Goal: Communication & Community: Answer question/provide support

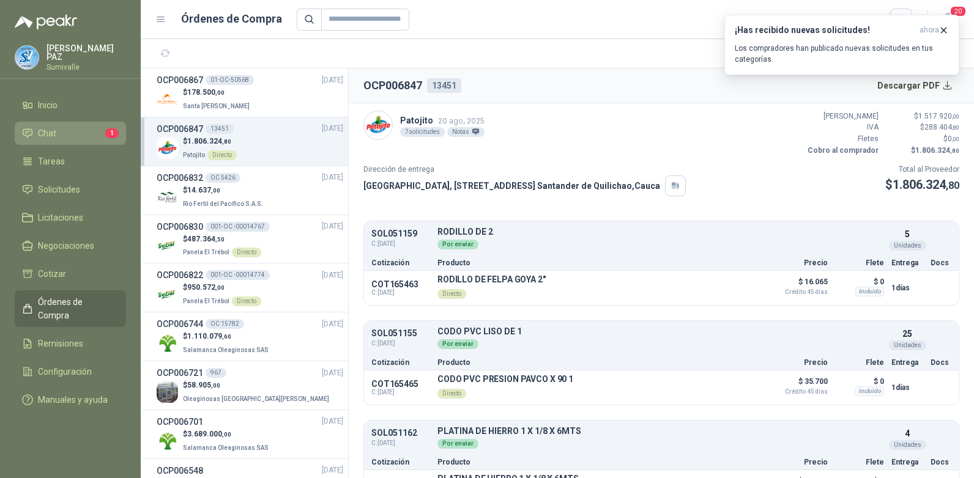
click at [85, 136] on li "Chat 1" at bounding box center [70, 133] width 97 height 13
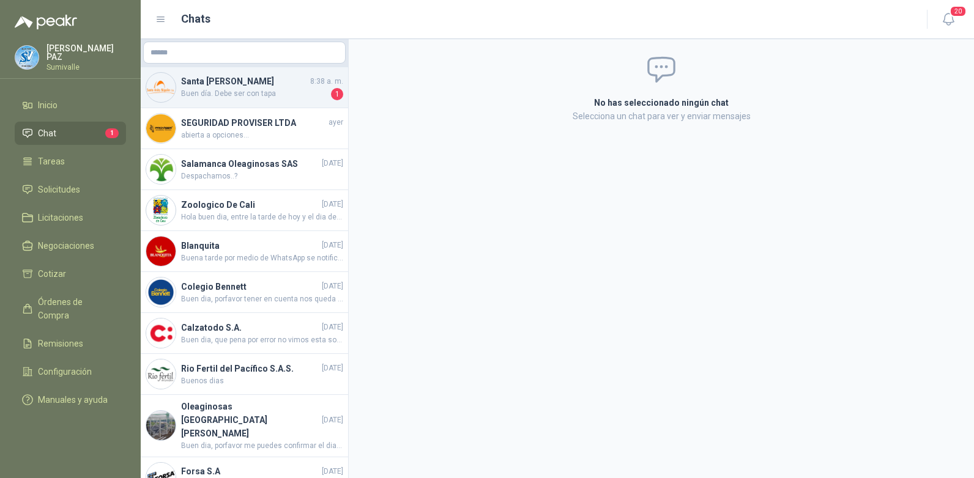
click at [228, 95] on span "Buen día. Debe ser con tapa" at bounding box center [254, 94] width 147 height 12
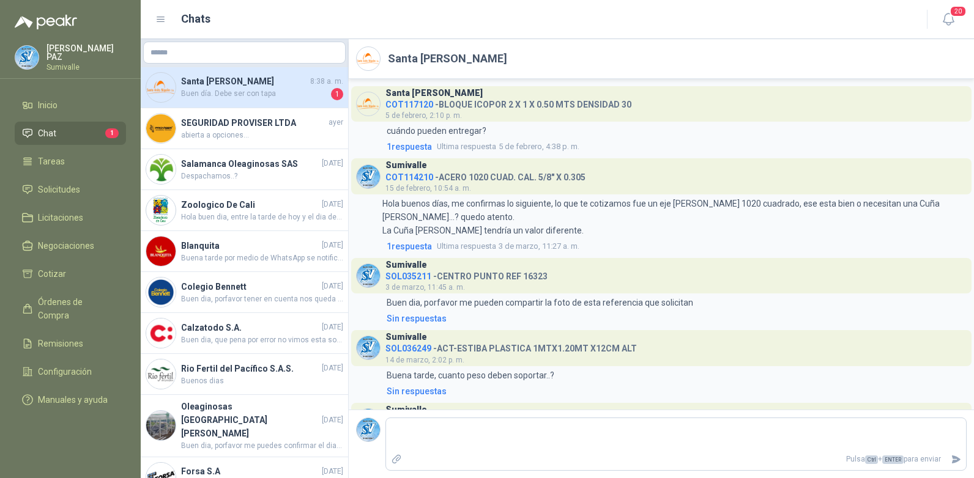
scroll to position [752, 0]
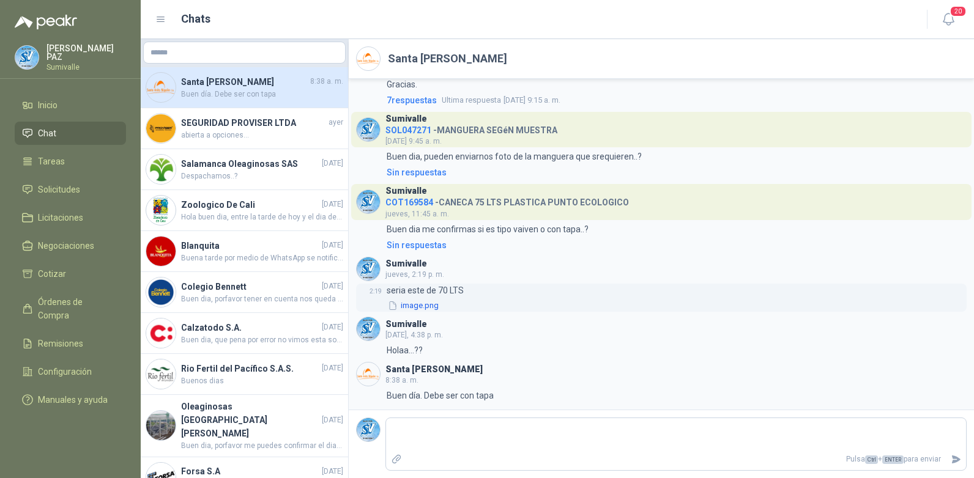
click at [421, 303] on button "image.png" at bounding box center [413, 306] width 53 height 13
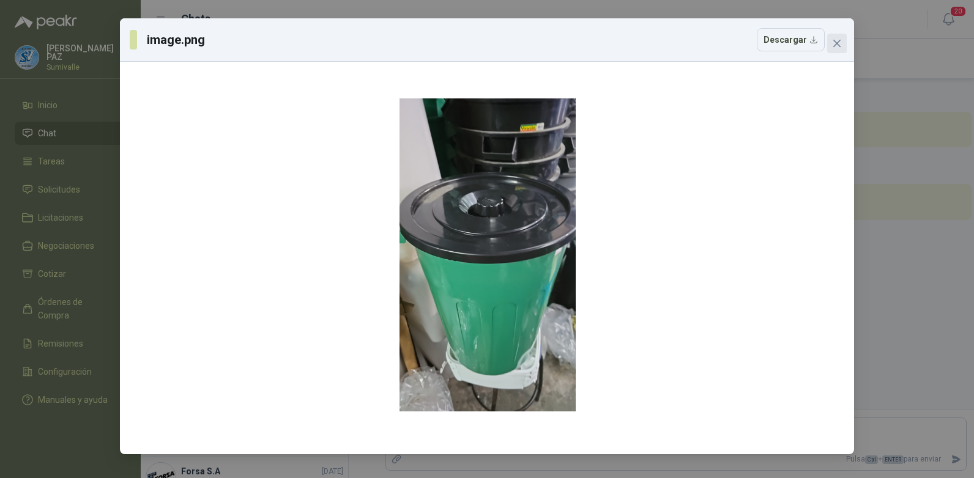
click at [835, 43] on icon "close" at bounding box center [837, 44] width 10 height 10
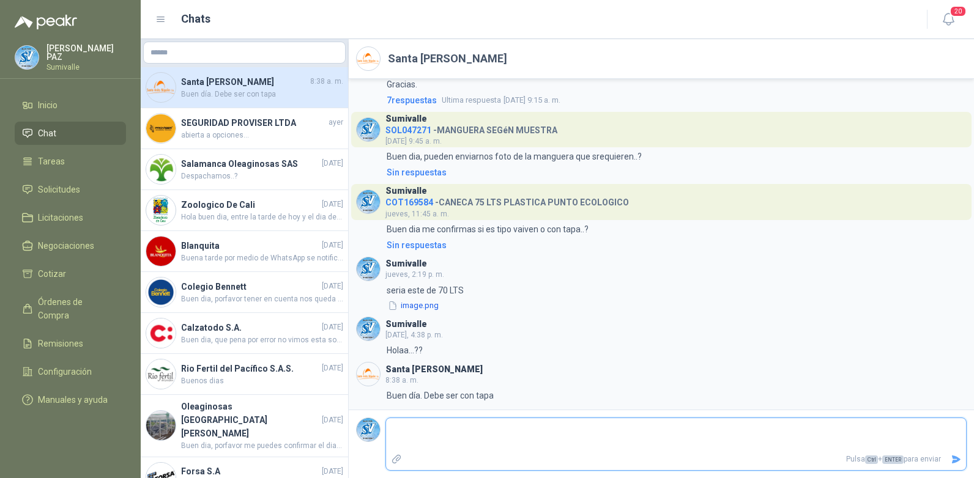
click at [466, 438] on textarea at bounding box center [676, 435] width 580 height 28
drag, startPoint x: 438, startPoint y: 308, endPoint x: 558, endPoint y: 330, distance: 122.6
click at [558, 330] on header "Sumivalle [DATE], 4:38 p. m." at bounding box center [661, 329] width 610 height 24
click at [418, 308] on button "image.png" at bounding box center [413, 306] width 53 height 13
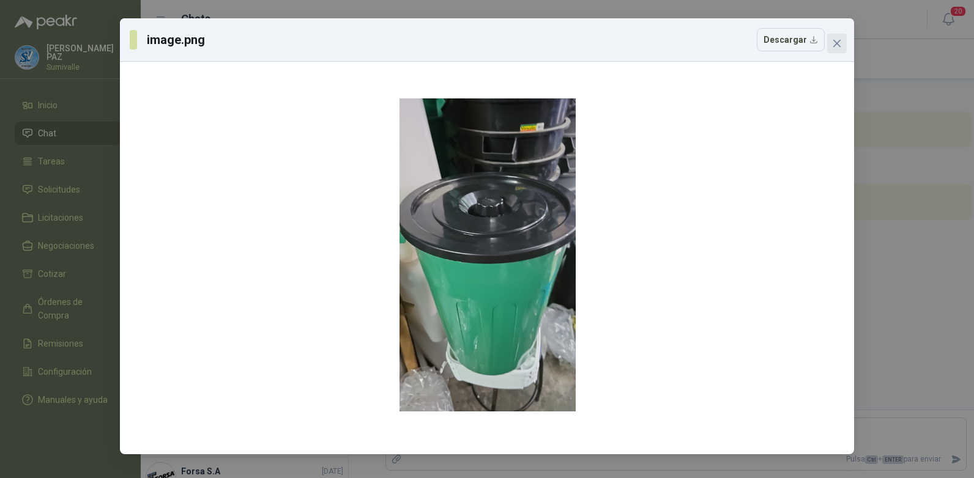
click at [834, 50] on button "Close" at bounding box center [837, 44] width 20 height 20
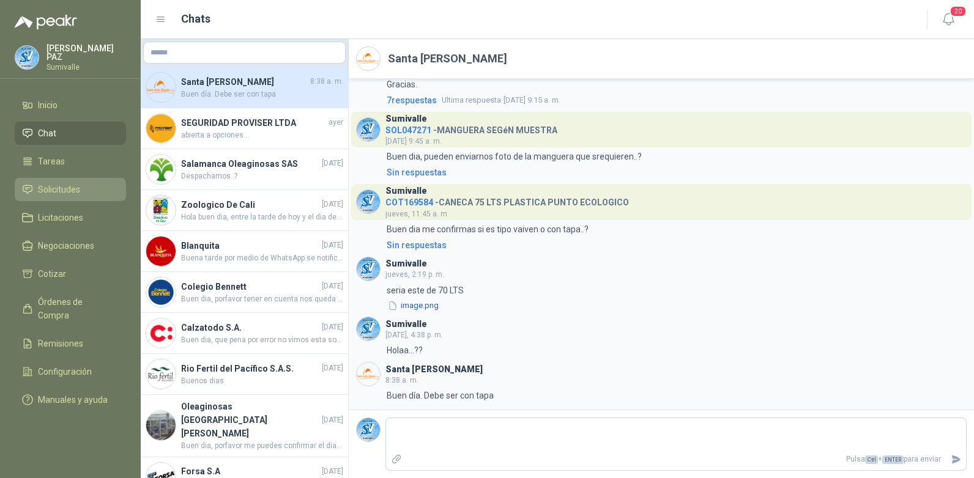
click at [64, 183] on span "Solicitudes" at bounding box center [59, 189] width 42 height 13
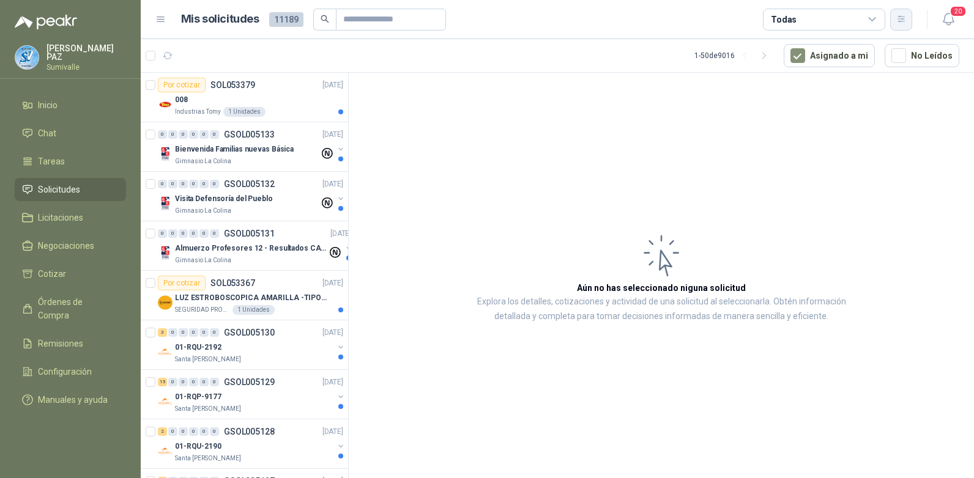
click at [896, 20] on icon "button" at bounding box center [901, 19] width 10 height 10
